Goal: Information Seeking & Learning: Learn about a topic

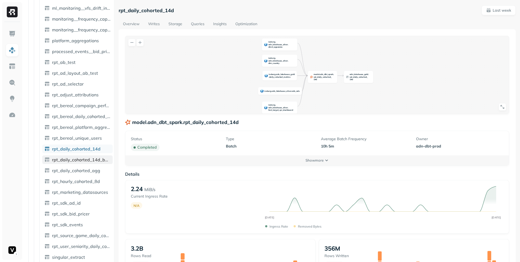
scroll to position [774, 0]
click at [158, 143] on div "Assets AWS Glue adn_lakehouse_bronze adn_lakehouse_gold Tables ( 89 ) analytics…" at bounding box center [272, 131] width 496 height 262
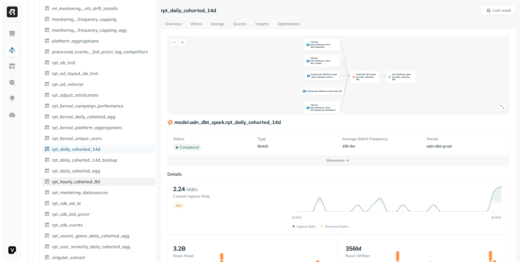
click at [99, 180] on span "rpt_hourly_cohorted_8d" at bounding box center [76, 181] width 48 height 5
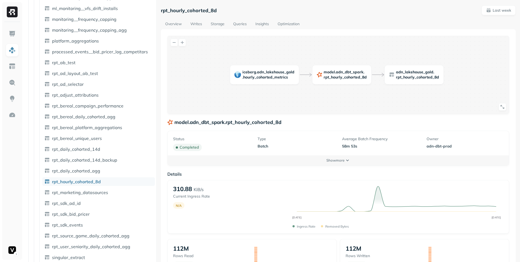
click at [297, 155] on button "Show more" at bounding box center [338, 160] width 341 height 10
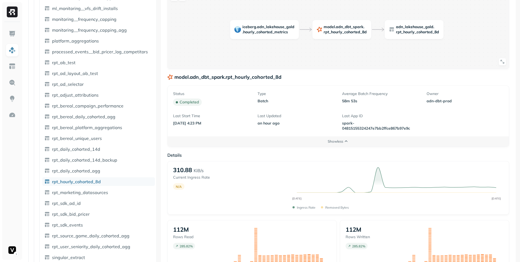
scroll to position [48, 0]
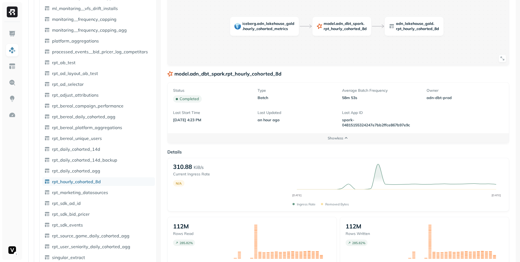
click at [274, 143] on div "model . adn _ dbt _ spark . rpt _ hourly _ cohorted _ 8d iceberg . adn _ lakeho…" at bounding box center [338, 158] width 342 height 343
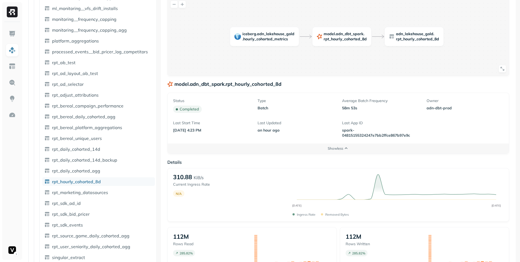
scroll to position [0, 0]
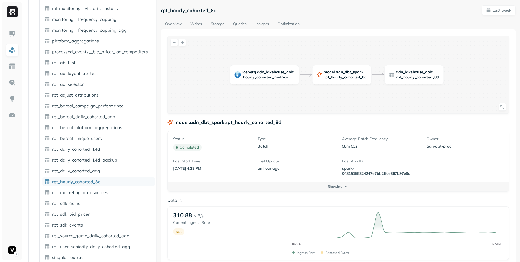
click at [197, 24] on link "Writes" at bounding box center [196, 24] width 20 height 10
click at [217, 24] on link "Storage" at bounding box center [217, 24] width 22 height 10
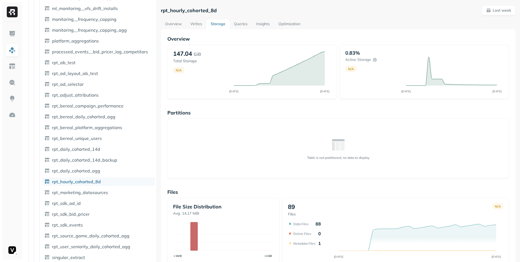
click at [278, 134] on div "Table is not partitioned, no data to display" at bounding box center [338, 149] width 342 height 60
drag, startPoint x: 196, startPoint y: 22, endPoint x: 203, endPoint y: 24, distance: 6.4
click at [196, 22] on link "Writes" at bounding box center [196, 24] width 20 height 10
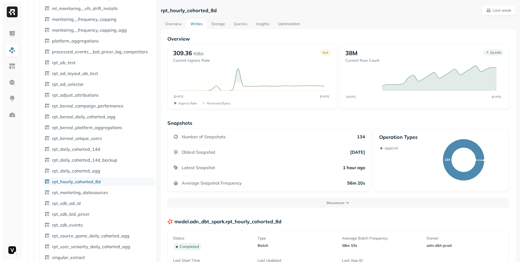
click at [243, 23] on link "Queries" at bounding box center [240, 24] width 22 height 10
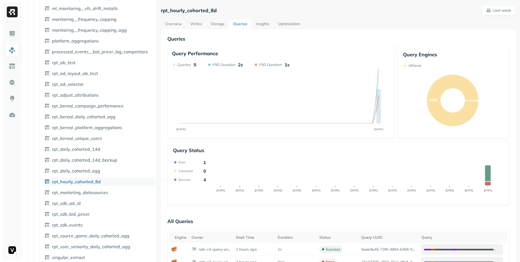
click at [266, 26] on link "Insights" at bounding box center [263, 24] width 22 height 10
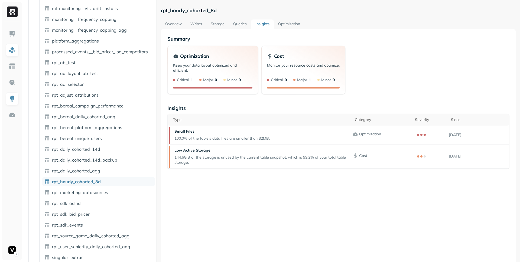
click at [278, 26] on link "Optimization" at bounding box center [289, 24] width 31 height 10
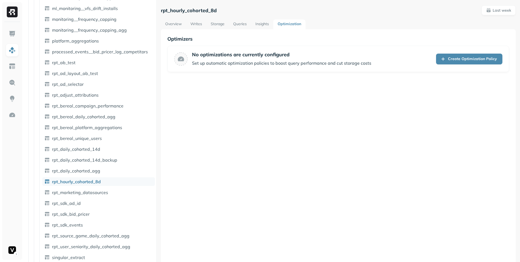
click at [171, 22] on link "Overview" at bounding box center [173, 24] width 25 height 10
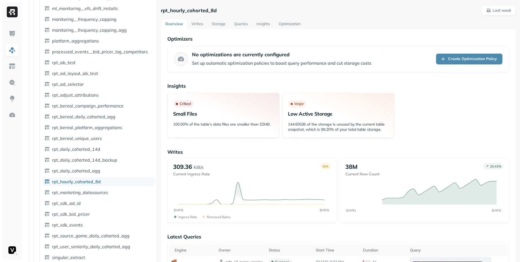
click at [236, 113] on p "Small Files" at bounding box center [223, 114] width 101 height 6
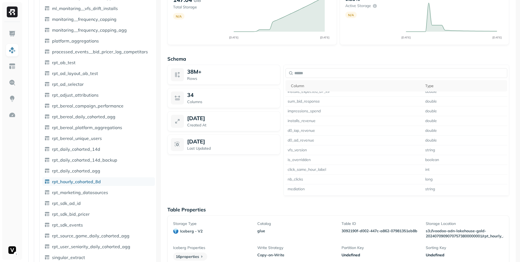
scroll to position [369, 0]
